Goal: Information Seeking & Learning: Learn about a topic

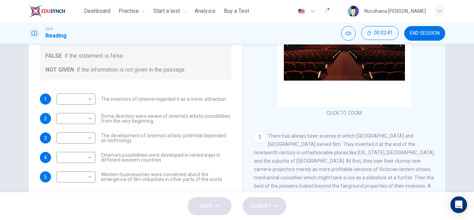
scroll to position [104, 0]
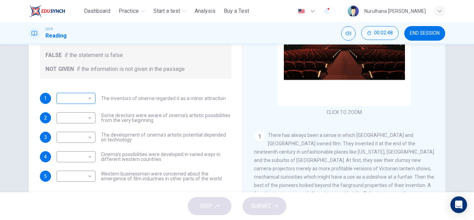
click at [85, 98] on body "This site uses cookies, as explained in our Privacy Policy . If you agree to th…" at bounding box center [237, 110] width 474 height 220
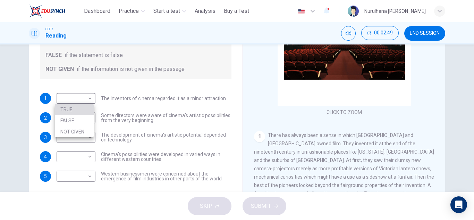
click at [82, 109] on li "TRUE" at bounding box center [74, 109] width 39 height 11
type input "****"
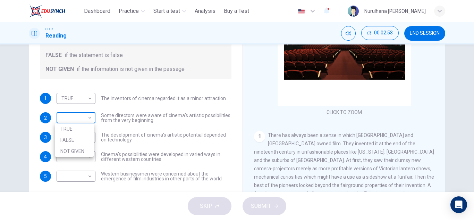
click at [90, 119] on body "This site uses cookies, as explained in our Privacy Policy . If you agree to th…" at bounding box center [237, 110] width 474 height 220
click at [82, 131] on li "TRUE" at bounding box center [74, 128] width 39 height 11
type input "****"
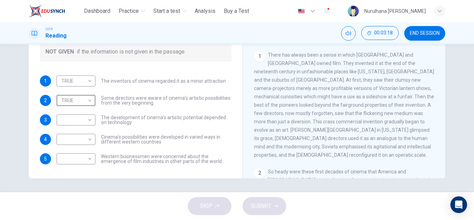
scroll to position [69, 0]
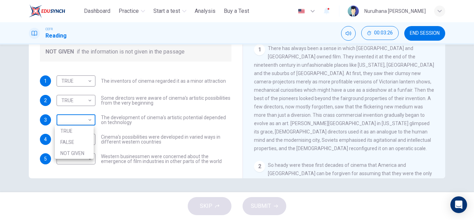
click at [86, 122] on body "This site uses cookies, as explained in our Privacy Policy . If you agree to th…" at bounding box center [237, 110] width 474 height 220
click at [81, 137] on li "FALSE" at bounding box center [74, 141] width 39 height 11
type input "*****"
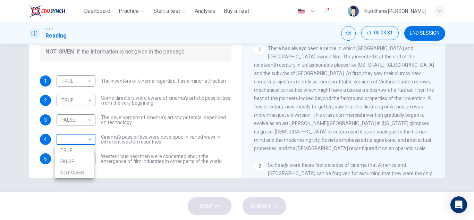
click at [90, 139] on body "This site uses cookies, as explained in our Privacy Policy . If you agree to th…" at bounding box center [237, 110] width 474 height 220
click at [82, 148] on li "TRUE" at bounding box center [74, 150] width 39 height 11
type input "****"
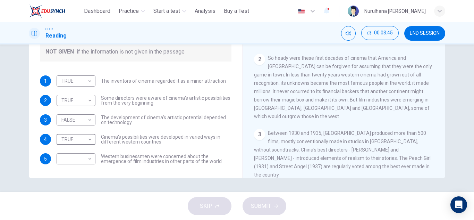
scroll to position [180, 0]
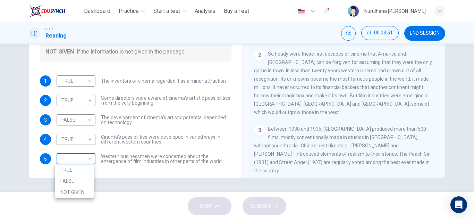
click at [86, 157] on body "This site uses cookies, as explained in our Privacy Policy . If you agree to th…" at bounding box center [237, 110] width 474 height 220
click at [76, 178] on li "FALSE" at bounding box center [74, 180] width 39 height 11
type input "*****"
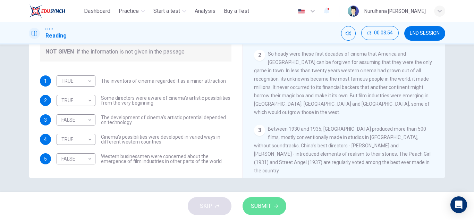
click at [256, 202] on span "SUBMIT" at bounding box center [261, 206] width 20 height 10
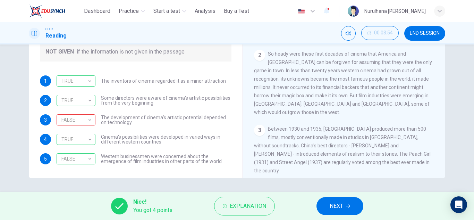
click at [338, 187] on div "Questions 1 - 5 Do the following statements agree with the information given in…" at bounding box center [237, 117] width 474 height 147
click at [249, 203] on span "Explanation" at bounding box center [248, 206] width 36 height 10
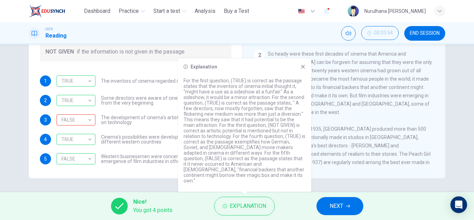
click at [303, 69] on icon at bounding box center [303, 67] width 4 height 4
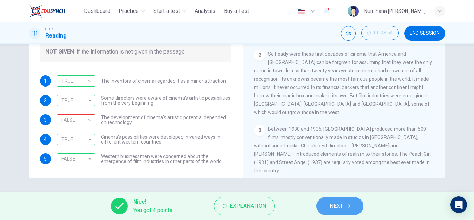
click at [339, 204] on span "NEXT" at bounding box center [337, 206] width 14 height 10
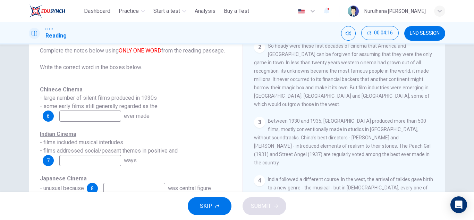
scroll to position [268, 0]
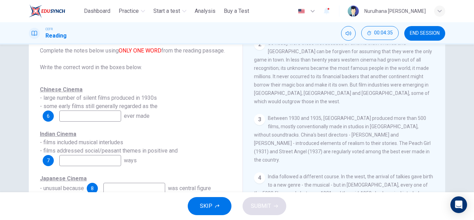
click at [113, 117] on input at bounding box center [90, 115] width 62 height 11
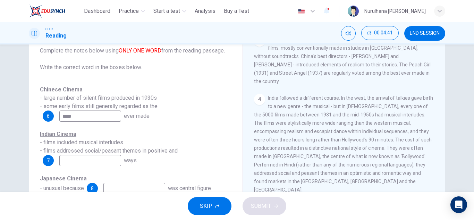
scroll to position [347, 0]
type input "****"
click at [108, 162] on input at bounding box center [90, 160] width 62 height 11
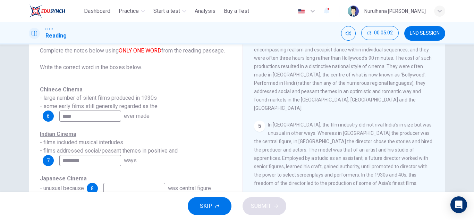
scroll to position [429, 0]
type input "********"
drag, startPoint x: 469, startPoint y: 117, endPoint x: 472, endPoint y: 120, distance: 4.2
click at [472, 120] on div "Questions 6 - 8 Complete the notes below using ONLY ONE WORD from the reading p…" at bounding box center [237, 117] width 474 height 147
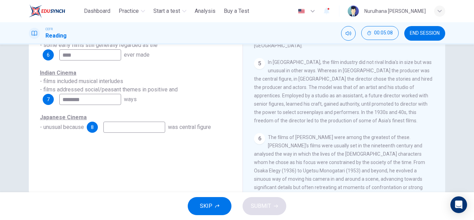
scroll to position [107, 0]
click at [162, 125] on input at bounding box center [134, 125] width 62 height 11
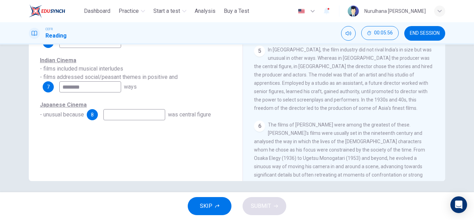
scroll to position [121, 0]
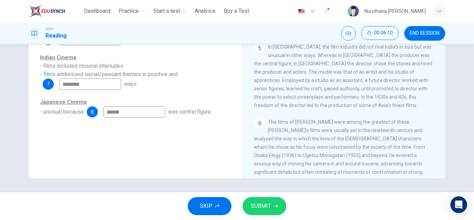
type input "******"
click at [267, 202] on span "SUBMIT" at bounding box center [261, 206] width 20 height 10
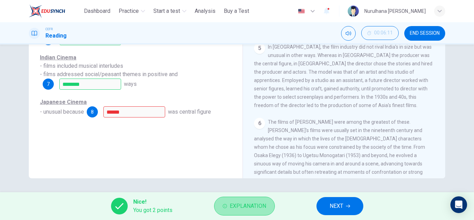
click at [252, 202] on span "Explanation" at bounding box center [248, 206] width 36 height 10
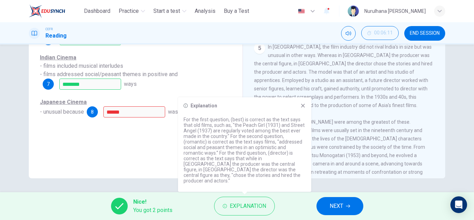
click at [301, 108] on icon at bounding box center [303, 106] width 4 height 4
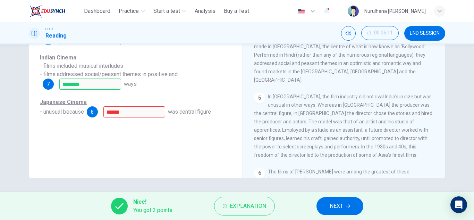
scroll to position [378, 0]
click at [334, 206] on span "NEXT" at bounding box center [337, 206] width 14 height 10
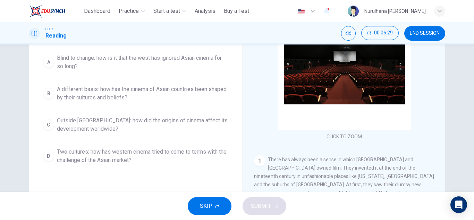
scroll to position [81, 0]
click at [47, 94] on div "B" at bounding box center [48, 92] width 11 height 11
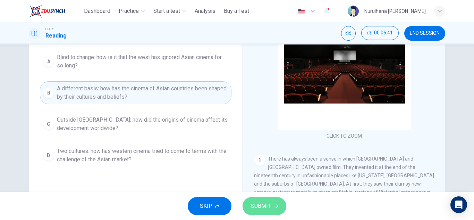
click at [270, 209] on span "SUBMIT" at bounding box center [261, 206] width 20 height 10
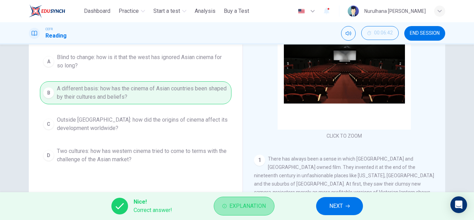
click at [253, 212] on button "Explanation" at bounding box center [244, 205] width 61 height 19
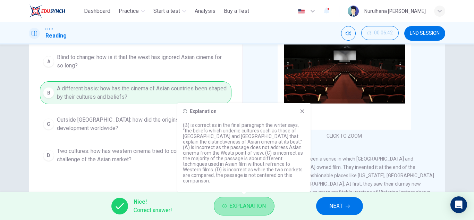
click at [254, 209] on span "Explanation" at bounding box center [247, 206] width 36 height 10
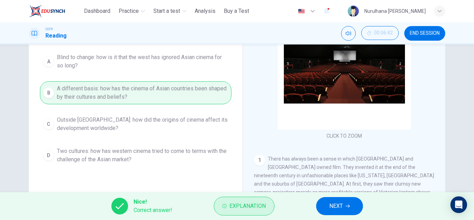
click at [249, 209] on span "Explanation" at bounding box center [247, 206] width 36 height 10
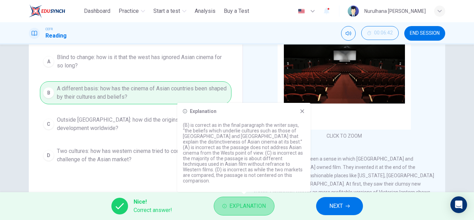
click at [249, 209] on span "Explanation" at bounding box center [247, 206] width 36 height 10
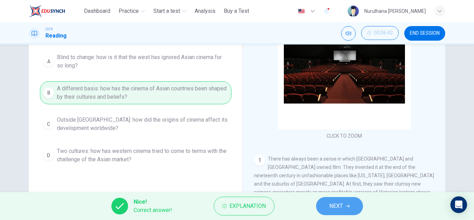
click at [325, 201] on button "NEXT" at bounding box center [339, 206] width 47 height 18
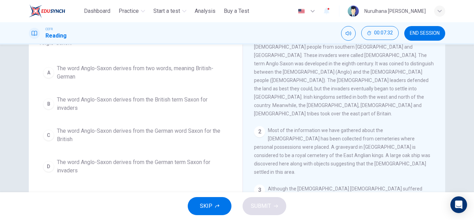
scroll to position [62, 0]
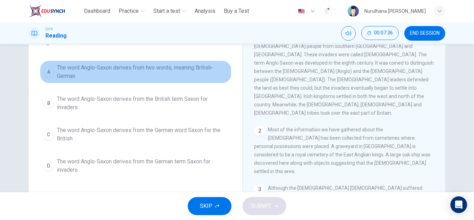
click at [49, 76] on div "A" at bounding box center [48, 71] width 11 height 11
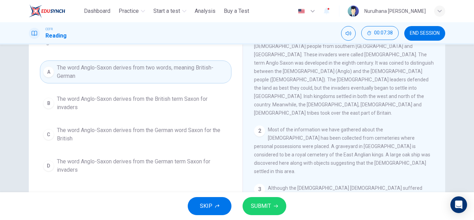
click at [272, 208] on button "SUBMIT" at bounding box center [265, 206] width 44 height 18
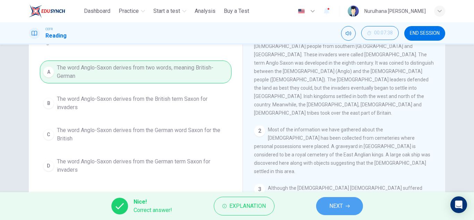
click at [333, 205] on span "NEXT" at bounding box center [336, 206] width 14 height 10
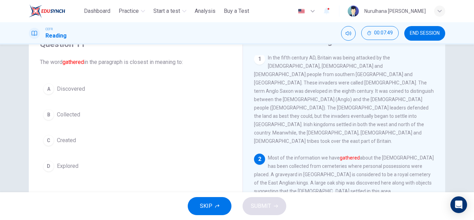
scroll to position [34, 0]
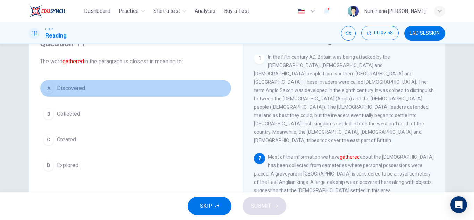
click at [47, 84] on div "A" at bounding box center [48, 88] width 11 height 11
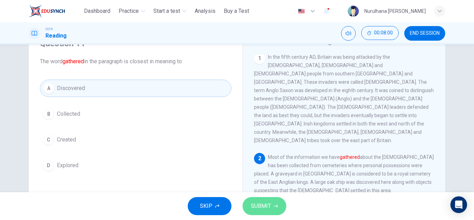
click at [260, 206] on span "SUBMIT" at bounding box center [261, 206] width 20 height 10
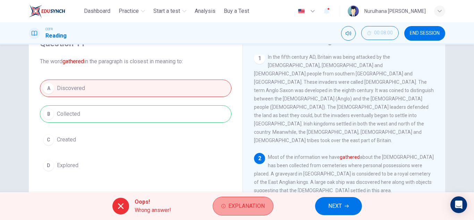
click at [248, 207] on span "Explanation" at bounding box center [246, 206] width 36 height 10
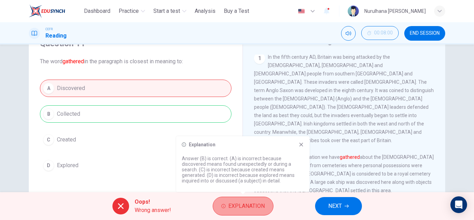
click at [248, 207] on span "Explanation" at bounding box center [246, 206] width 36 height 10
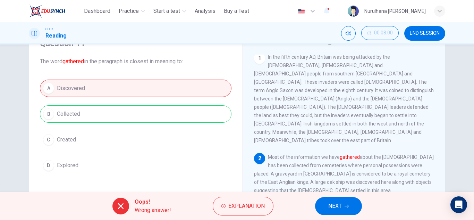
click at [334, 209] on span "NEXT" at bounding box center [335, 206] width 14 height 10
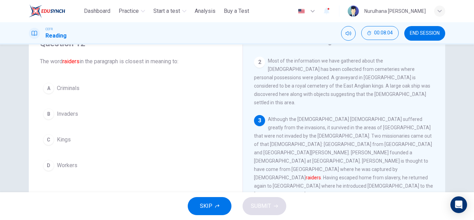
scroll to position [99, 0]
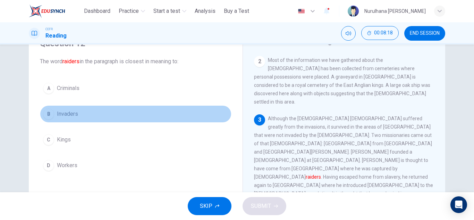
click at [48, 113] on div "B" at bounding box center [48, 113] width 11 height 11
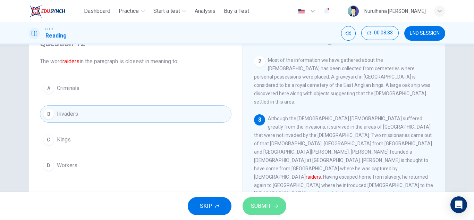
click at [257, 201] on span "SUBMIT" at bounding box center [261, 206] width 20 height 10
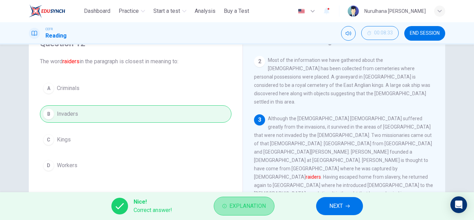
click at [259, 206] on span "Explanation" at bounding box center [247, 206] width 36 height 10
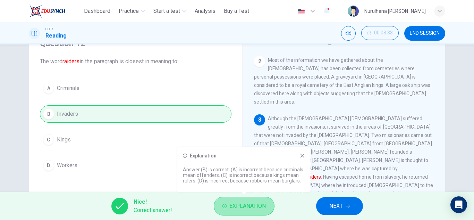
click at [259, 206] on span "Explanation" at bounding box center [247, 206] width 36 height 10
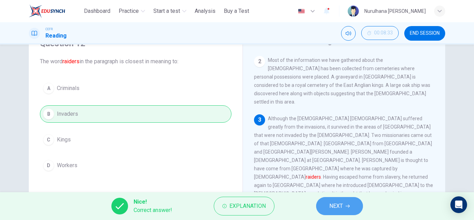
click at [329, 206] on span "NEXT" at bounding box center [336, 206] width 14 height 10
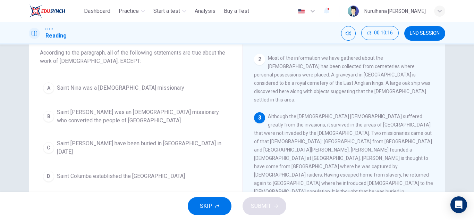
scroll to position [42, 0]
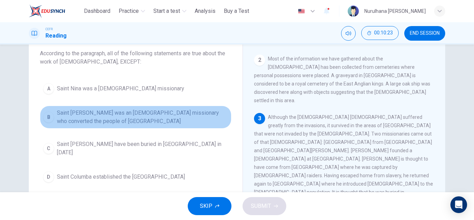
click at [48, 118] on div "B" at bounding box center [48, 116] width 11 height 11
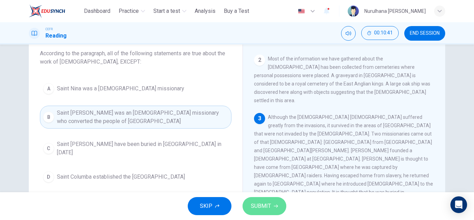
click at [262, 206] on span "SUBMIT" at bounding box center [261, 206] width 20 height 10
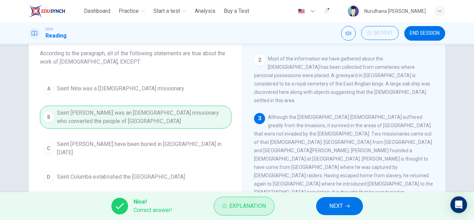
click at [252, 208] on span "Explanation" at bounding box center [247, 206] width 36 height 10
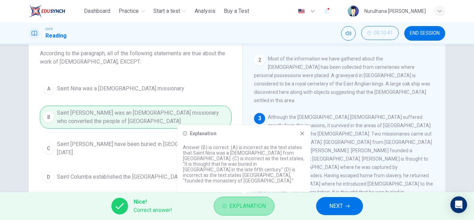
click at [252, 208] on span "Explanation" at bounding box center [247, 206] width 36 height 10
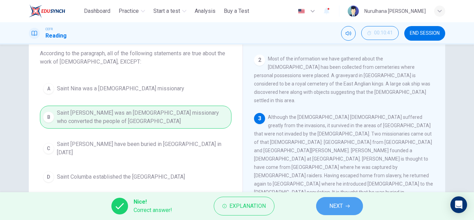
click at [331, 203] on span "NEXT" at bounding box center [336, 206] width 14 height 10
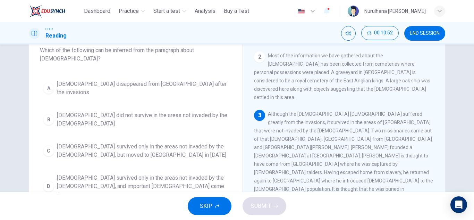
scroll to position [45, 0]
drag, startPoint x: 438, startPoint y: 114, endPoint x: 442, endPoint y: 130, distance: 16.4
click at [442, 130] on div "[DEMOGRAPHIC_DATA] 1 In the fifth century AD, Britain was being attacked by the…" at bounding box center [344, 139] width 203 height 252
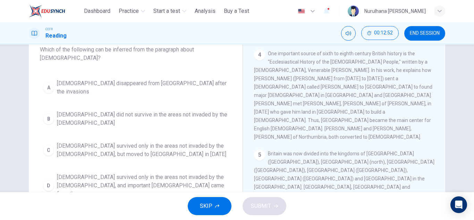
scroll to position [45, 0]
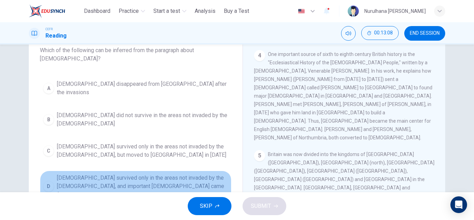
click at [48, 180] on div "D" at bounding box center [48, 185] width 11 height 11
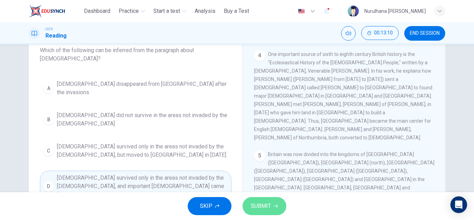
click at [257, 207] on span "SUBMIT" at bounding box center [261, 206] width 20 height 10
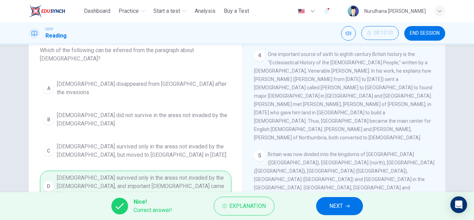
click at [257, 207] on span "Explanation" at bounding box center [247, 206] width 36 height 10
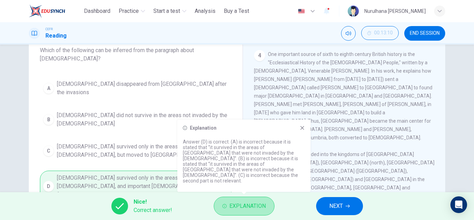
click at [257, 207] on span "Explanation" at bounding box center [247, 206] width 36 height 10
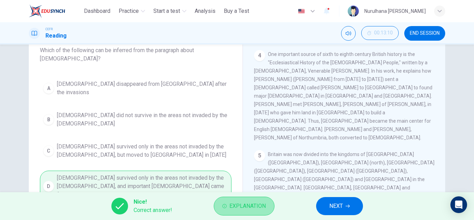
click at [263, 204] on span "Explanation" at bounding box center [247, 206] width 36 height 10
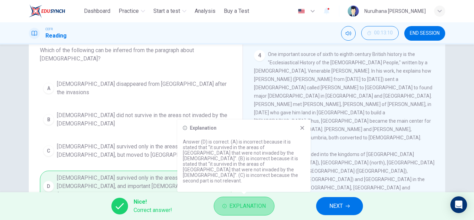
click at [263, 204] on span "Explanation" at bounding box center [247, 206] width 36 height 10
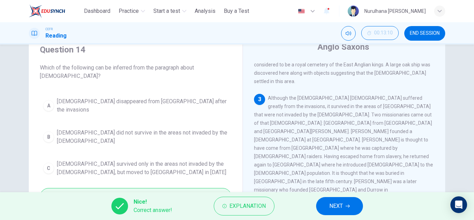
scroll to position [121, 0]
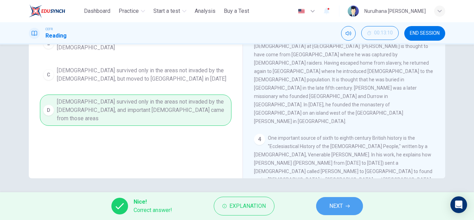
click at [346, 202] on button "NEXT" at bounding box center [339, 206] width 47 height 18
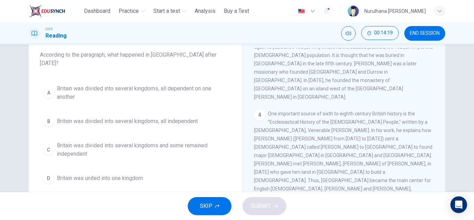
scroll to position [232, 0]
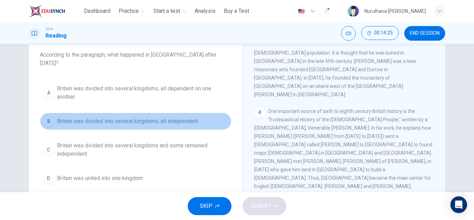
click at [47, 116] on div "B" at bounding box center [48, 121] width 11 height 11
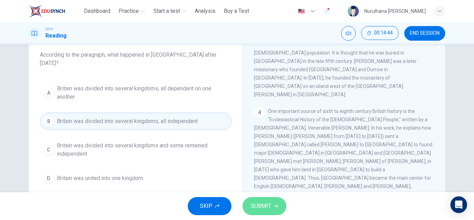
click at [264, 206] on span "SUBMIT" at bounding box center [261, 206] width 20 height 10
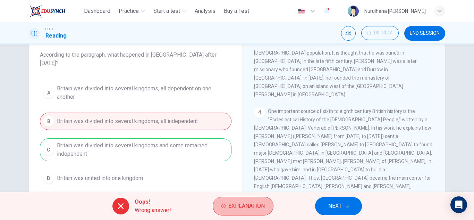
click at [264, 206] on span "Explanation" at bounding box center [246, 206] width 36 height 10
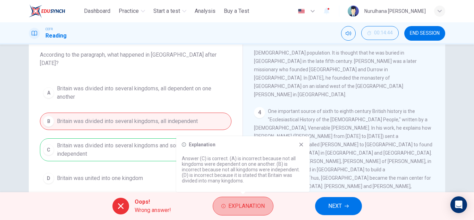
click at [264, 206] on span "Explanation" at bounding box center [246, 206] width 36 height 10
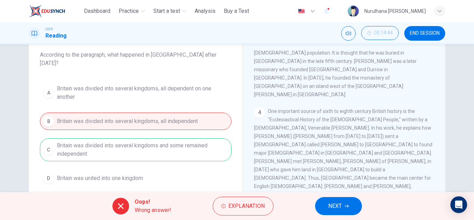
click at [335, 201] on span "NEXT" at bounding box center [335, 206] width 14 height 10
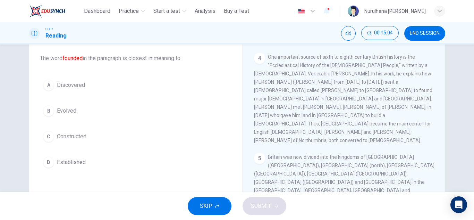
scroll to position [37, 0]
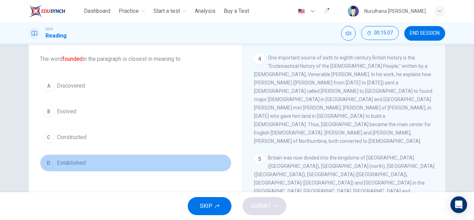
click at [44, 160] on div "D" at bounding box center [48, 162] width 11 height 11
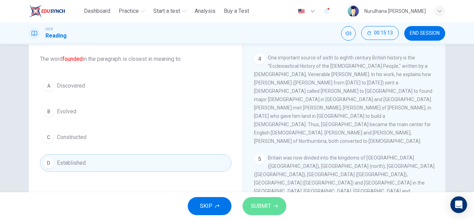
click at [259, 204] on span "SUBMIT" at bounding box center [261, 206] width 20 height 10
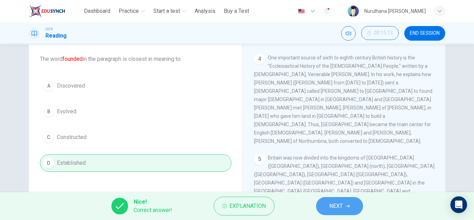
click at [337, 209] on span "NEXT" at bounding box center [336, 206] width 14 height 10
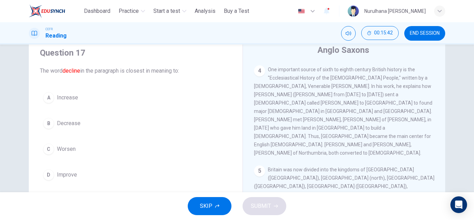
scroll to position [32, 0]
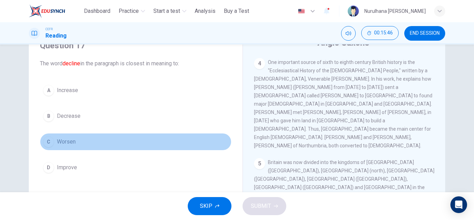
click at [48, 142] on div "C" at bounding box center [48, 141] width 11 height 11
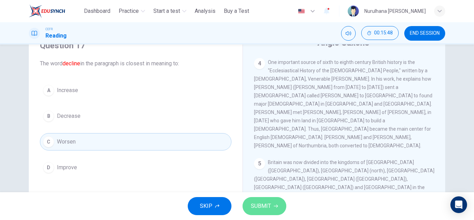
click at [262, 201] on span "SUBMIT" at bounding box center [261, 206] width 20 height 10
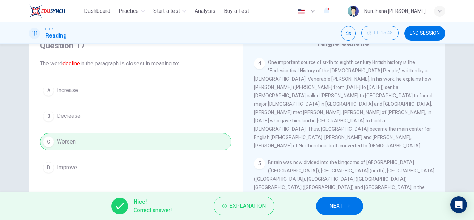
click at [342, 205] on span "NEXT" at bounding box center [336, 206] width 14 height 10
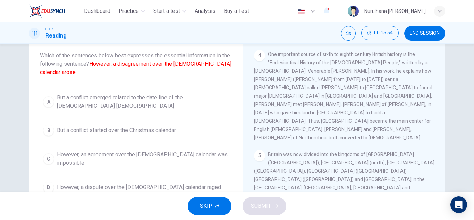
scroll to position [42, 0]
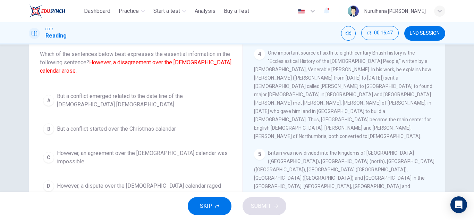
click at [131, 181] on span "However, a dispute over the [DEMOGRAPHIC_DATA] calendar raged" at bounding box center [139, 185] width 164 height 8
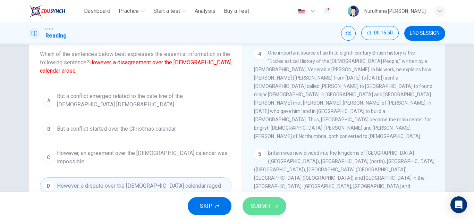
click at [265, 210] on span "SUBMIT" at bounding box center [261, 206] width 20 height 10
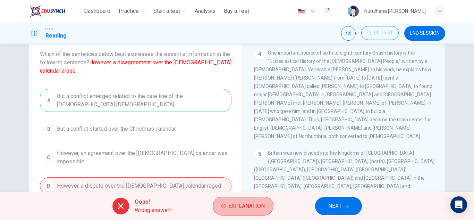
click at [265, 210] on button "Explanation" at bounding box center [243, 205] width 61 height 19
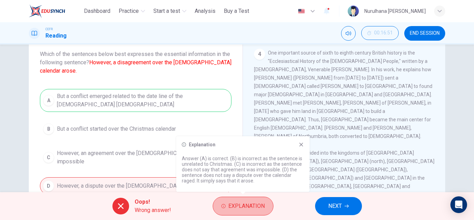
click at [265, 210] on button "Explanation" at bounding box center [243, 205] width 61 height 19
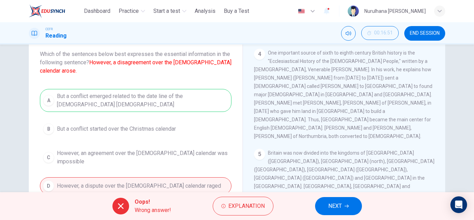
click at [196, 102] on div "A But a conflict emerged related to the date line of the [DEMOGRAPHIC_DATA] [DE…" at bounding box center [136, 141] width 192 height 105
click at [330, 203] on span "NEXT" at bounding box center [335, 206] width 14 height 10
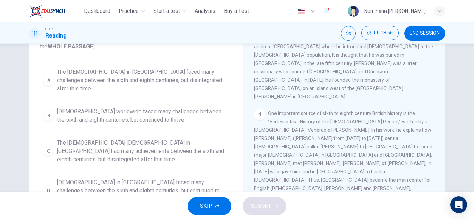
scroll to position [58, 0]
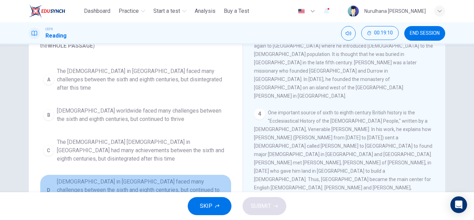
click at [45, 184] on div "D" at bounding box center [48, 189] width 11 height 11
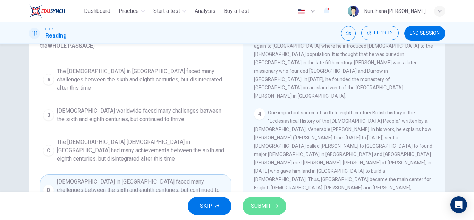
click at [250, 209] on button "SUBMIT" at bounding box center [265, 206] width 44 height 18
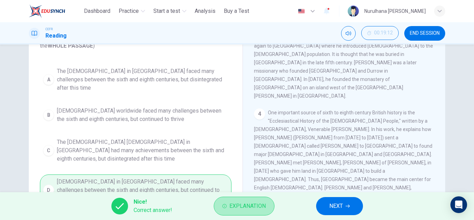
click at [250, 209] on span "Explanation" at bounding box center [247, 206] width 36 height 10
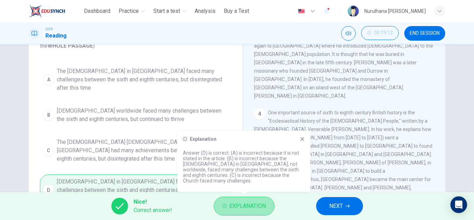
click at [253, 206] on span "Explanation" at bounding box center [247, 206] width 36 height 10
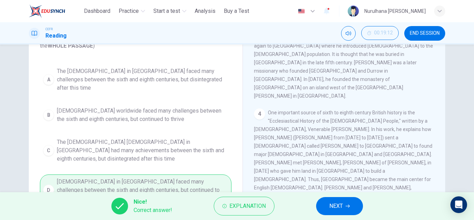
click at [420, 36] on button "END SESSION" at bounding box center [424, 33] width 41 height 15
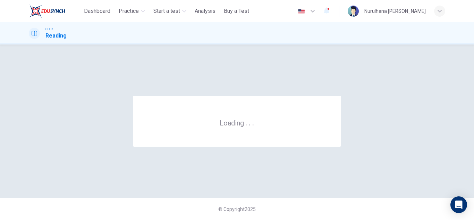
scroll to position [0, 0]
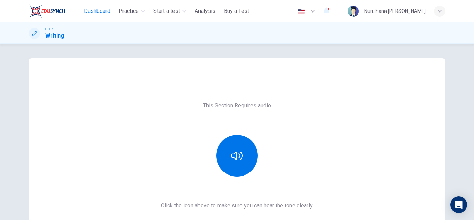
click at [101, 8] on span "Dashboard" at bounding box center [97, 11] width 26 height 8
